Goal: Complete application form

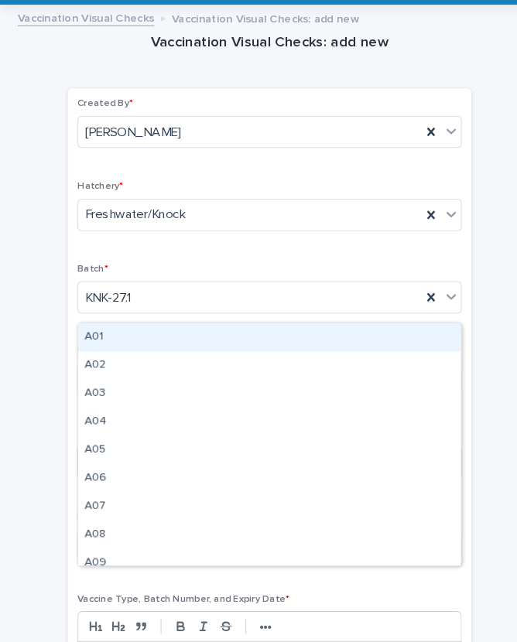
scroll to position [146, 0]
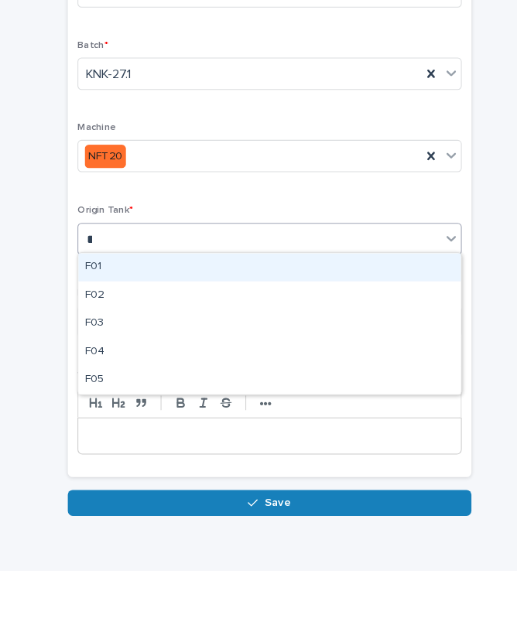
click at [139, 446] on div "F05" at bounding box center [258, 459] width 367 height 27
type input "*"
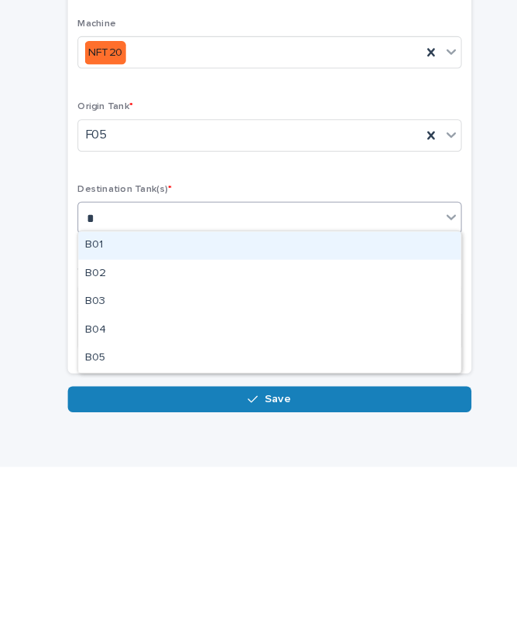
click at [128, 497] on div "B04" at bounding box center [258, 510] width 367 height 27
type input "*"
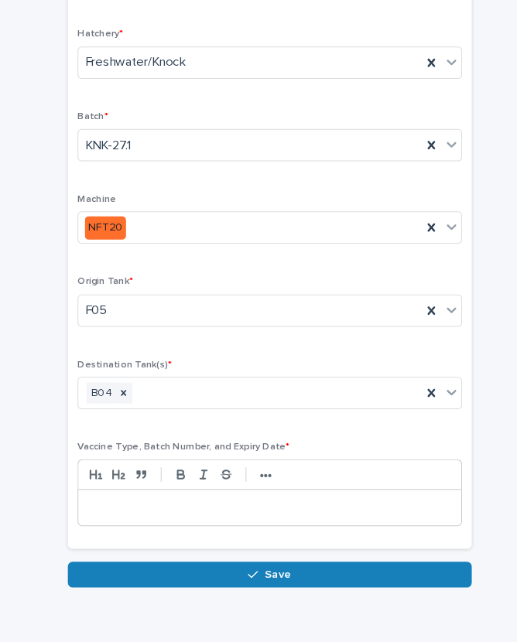
click at [207, 505] on p at bounding box center [258, 512] width 343 height 15
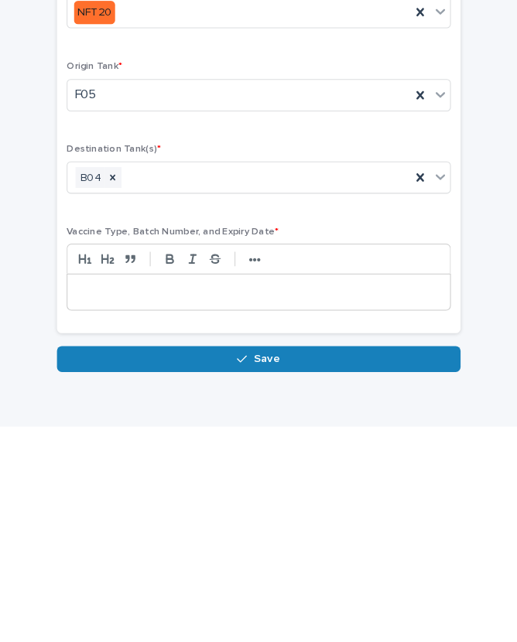
scroll to position [132, 0]
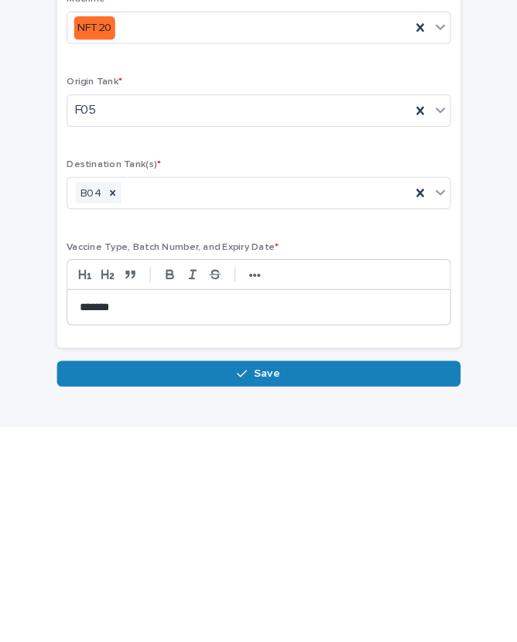
click at [238, 586] on icon "button" at bounding box center [242, 591] width 9 height 11
